Goal: Find specific page/section

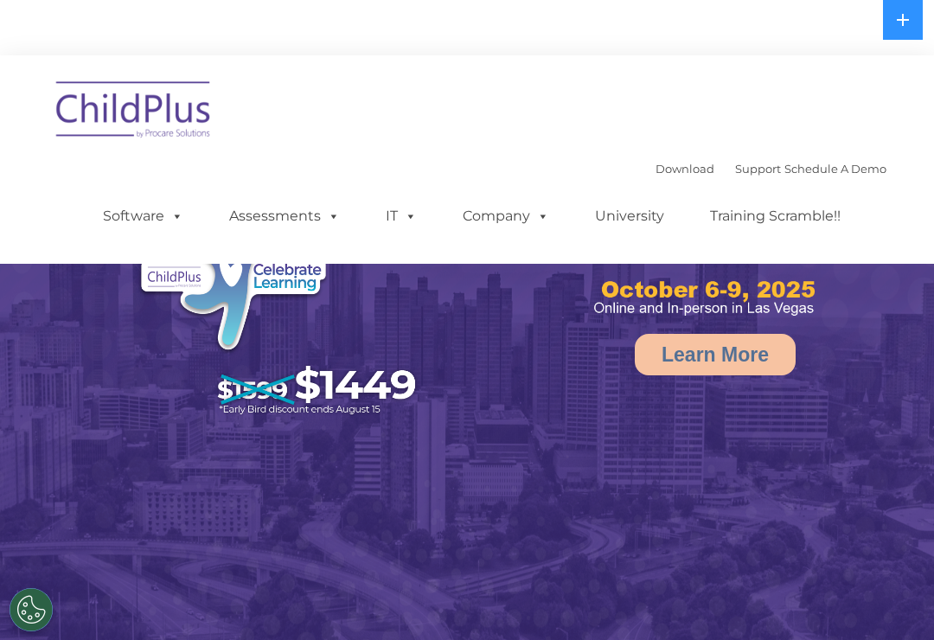
select select "MEDIUM"
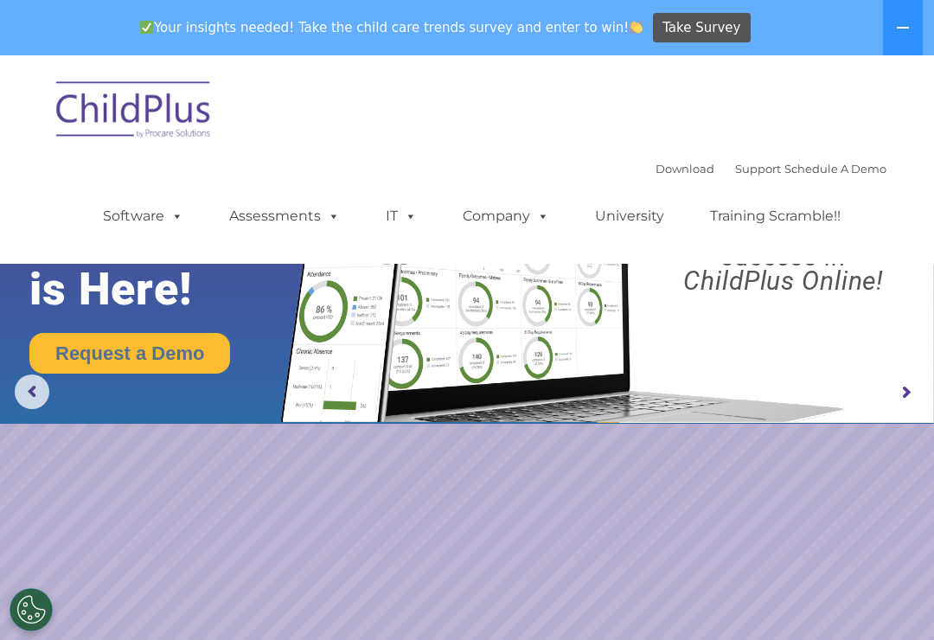
click at [485, 368] on img at bounding box center [559, 263] width 586 height 317
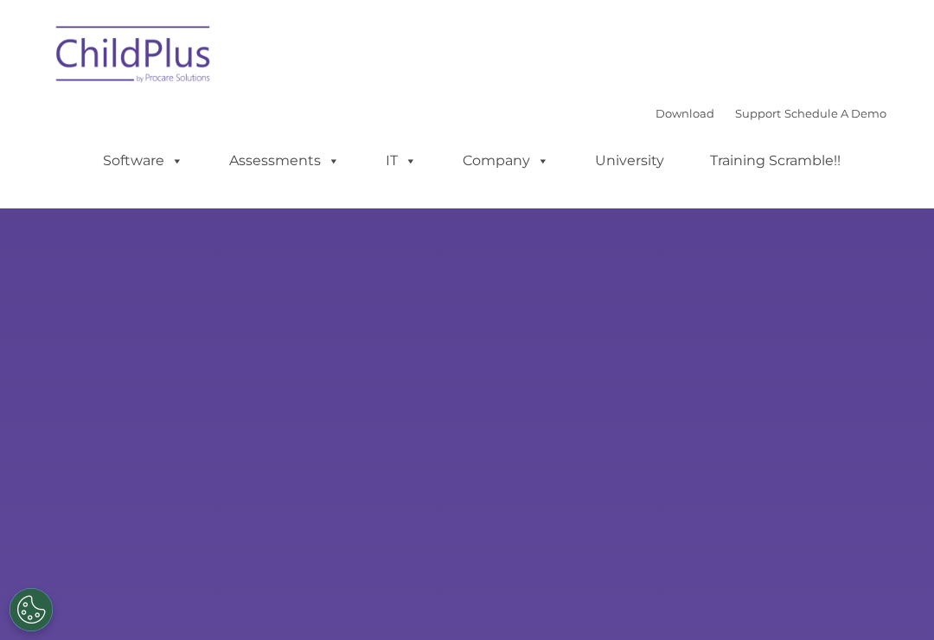
type input ""
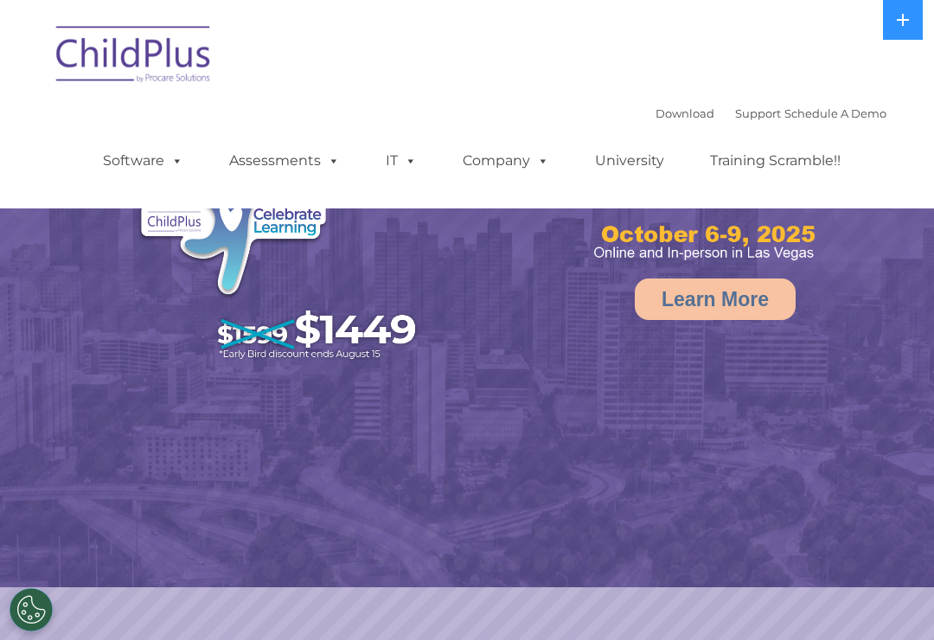
select select "MEDIUM"
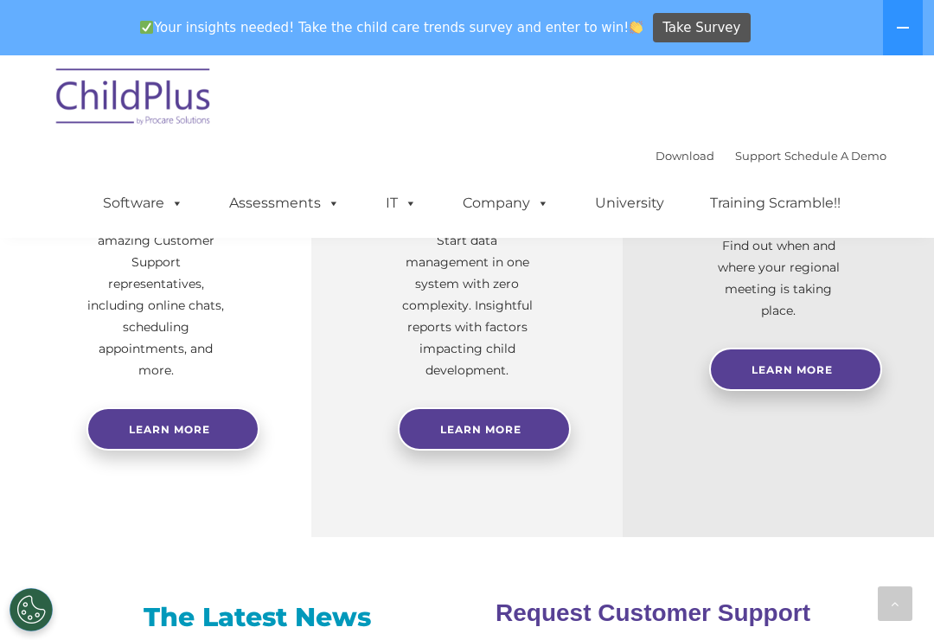
scroll to position [851, 0]
